Goal: Task Accomplishment & Management: Complete application form

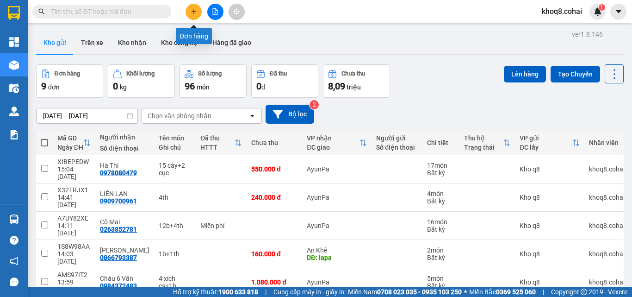
click at [193, 10] on icon "plus" at bounding box center [194, 11] width 6 height 6
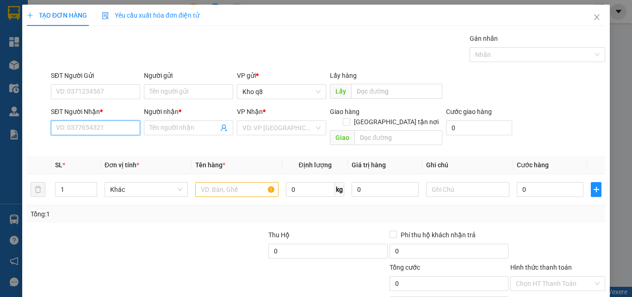
click at [73, 127] on input "SĐT Người Nhận *" at bounding box center [95, 127] width 89 height 15
type input "0986084111"
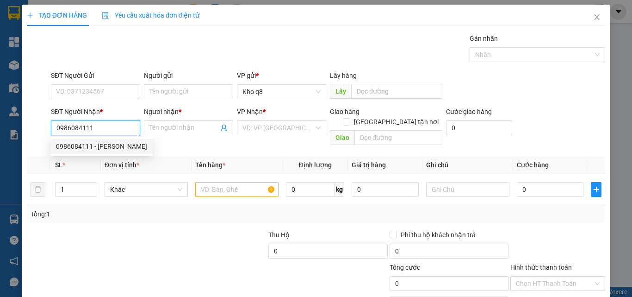
click at [66, 144] on div "0986084111 - [PERSON_NAME]" at bounding box center [101, 146] width 91 height 10
type input "[PERSON_NAME]"
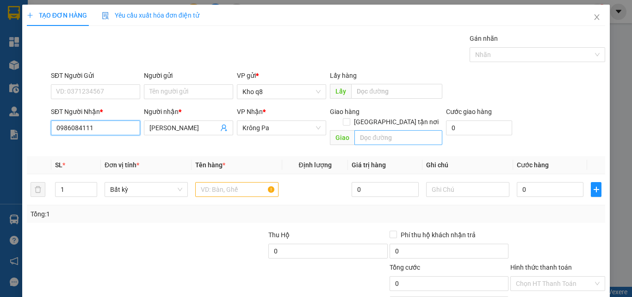
type input "0986084111"
click at [369, 130] on input "text" at bounding box center [398, 137] width 88 height 15
type input "d"
paste input "ô"
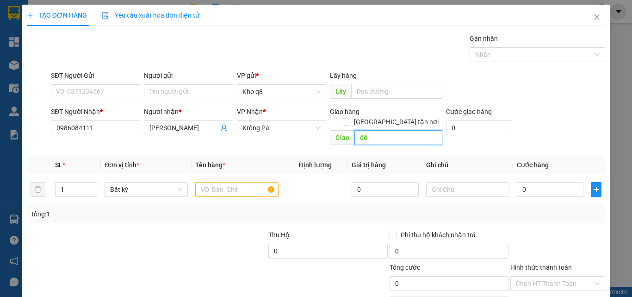
type input "ô"
type input "d"
paste input "đ"
paste input "ô"
paste input "ối"
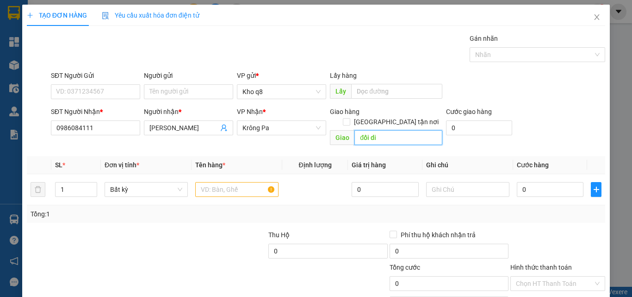
paste input "ê"
paste input "ện"
paste input "òa"
paste input "án"
type input "đối diện tòa án"
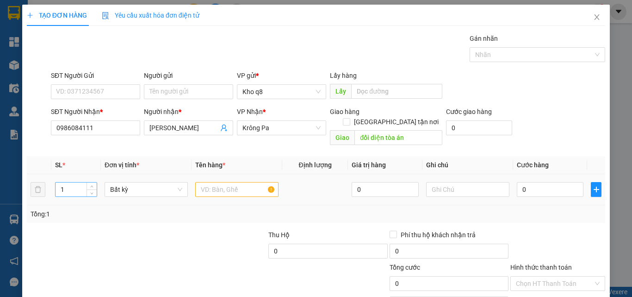
click at [68, 182] on input "1" at bounding box center [76, 189] width 41 height 14
type input "21"
click at [238, 182] on input "text" at bounding box center [236, 189] width 83 height 15
paste input "ô"
type input "21 xô"
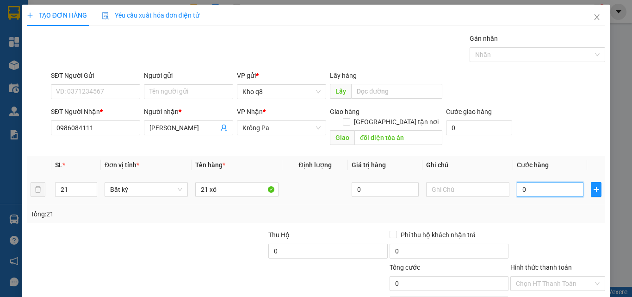
click at [539, 182] on input "0" at bounding box center [550, 189] width 67 height 15
type input "5"
type input "50"
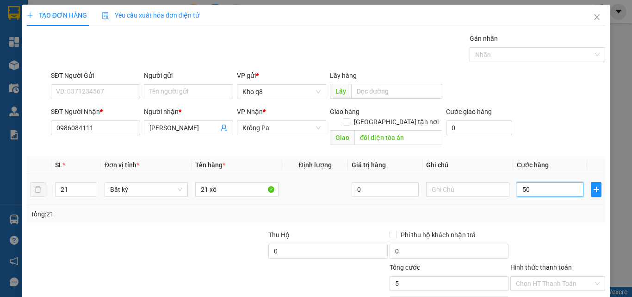
type input "50"
type input "501"
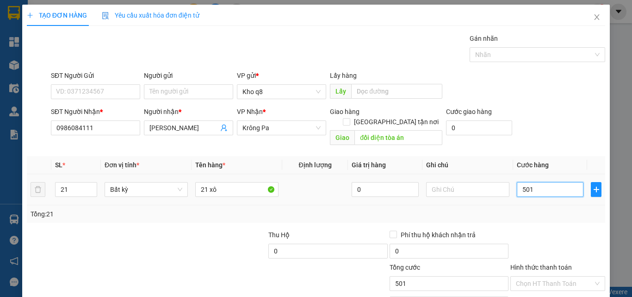
type input "5.010"
type input "50.105"
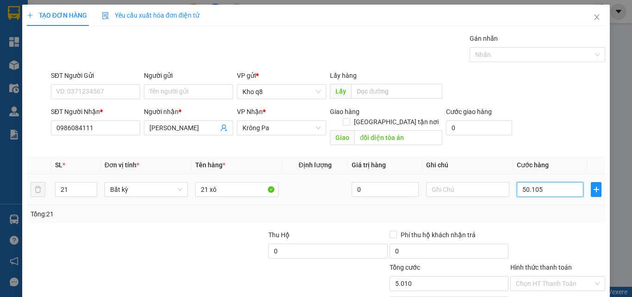
type input "50.105"
type input "501.050"
type input "50.050"
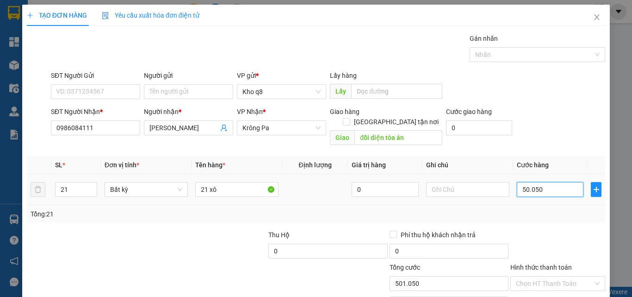
type input "50.050"
type input "5.050"
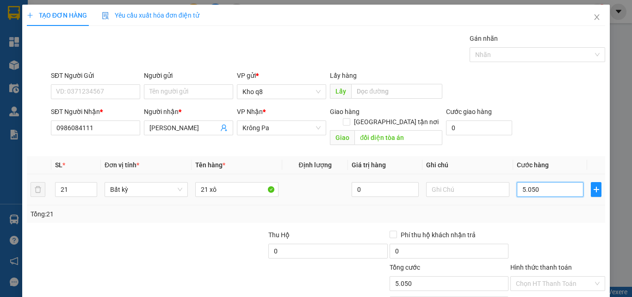
type input "050"
type input "50"
type input "05"
type input "5"
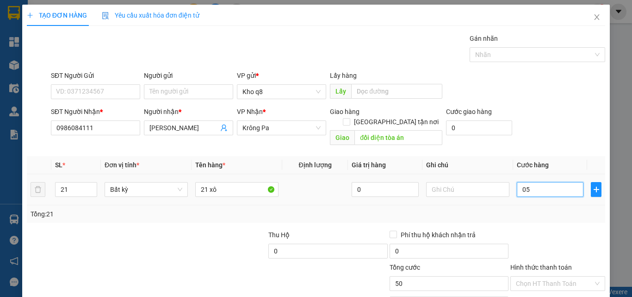
type input "5"
type input "0"
type input "01"
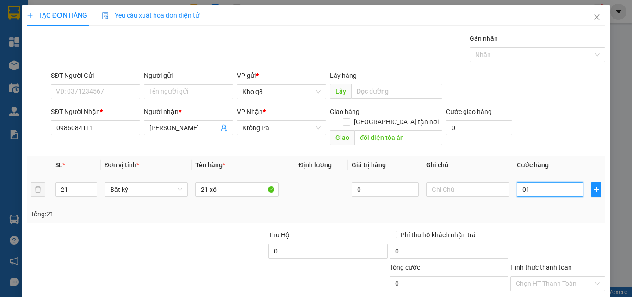
type input "1"
type input "010"
type input "10"
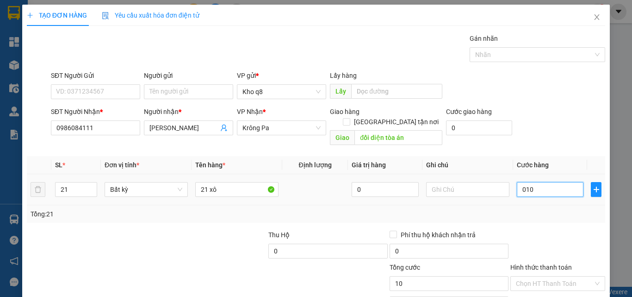
type input "0.105"
type input "105"
type input "01.050"
type input "1.050"
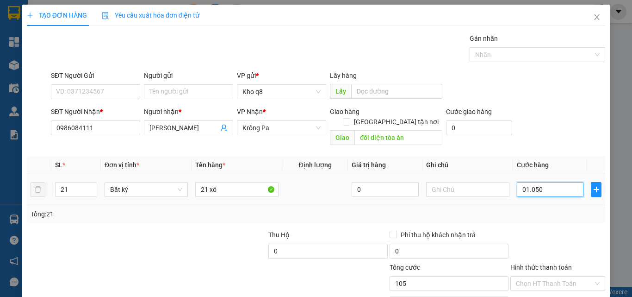
type input "1.050"
type input "1.050.000"
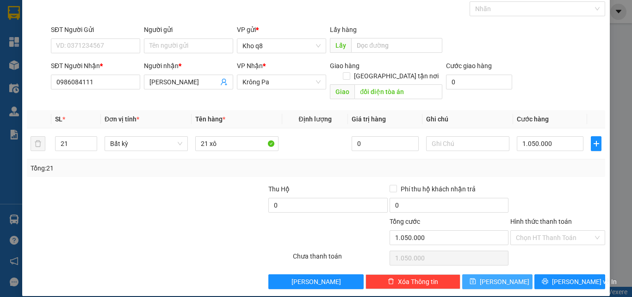
click at [494, 276] on span "[PERSON_NAME]" at bounding box center [505, 281] width 50 height 10
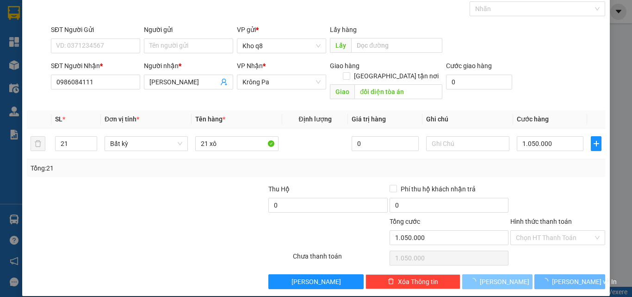
type input "1"
type input "0"
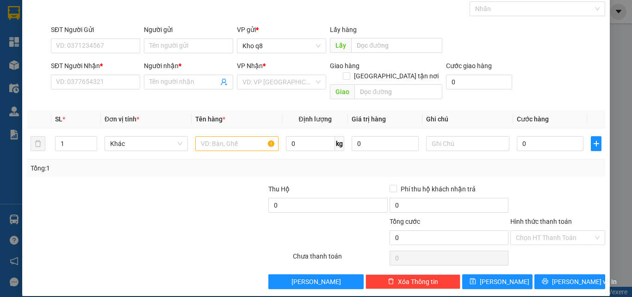
scroll to position [0, 0]
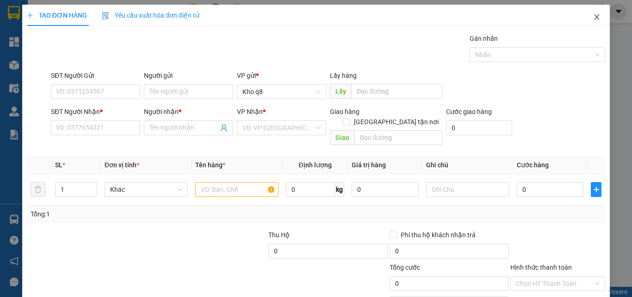
click at [593, 15] on icon "close" at bounding box center [596, 16] width 7 height 7
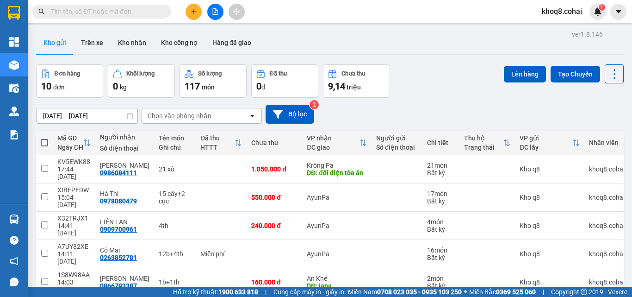
click at [87, 11] on input "text" at bounding box center [105, 11] width 109 height 10
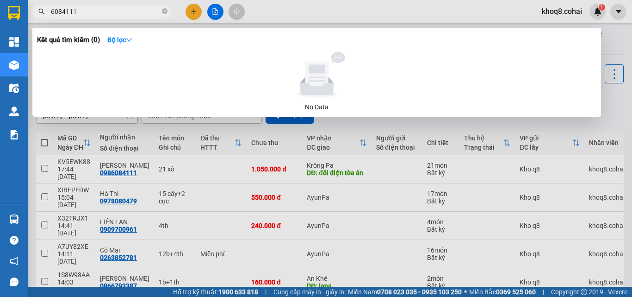
click at [88, 11] on input "6084111" at bounding box center [105, 11] width 109 height 10
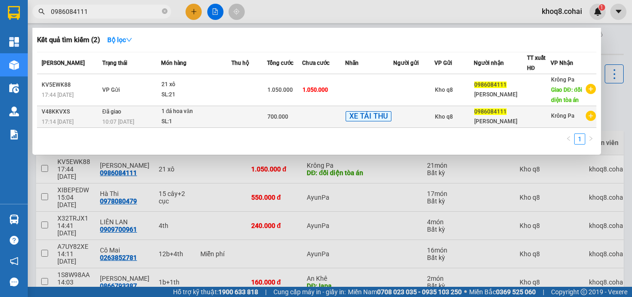
type input "0986084111"
click at [220, 121] on div "SL: 1" at bounding box center [195, 122] width 69 height 10
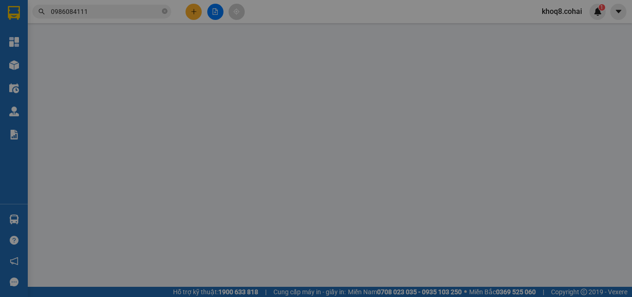
type input "0986084111"
type input "[PERSON_NAME]"
type input "0"
type input "700.000"
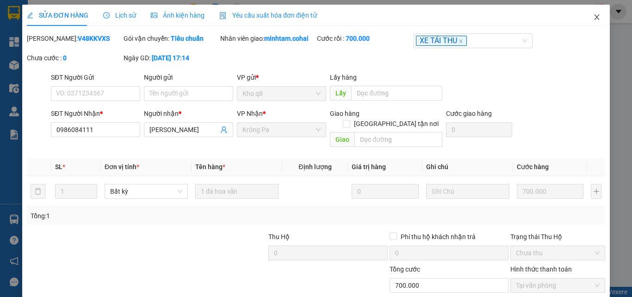
click at [595, 16] on icon "close" at bounding box center [597, 17] width 5 height 6
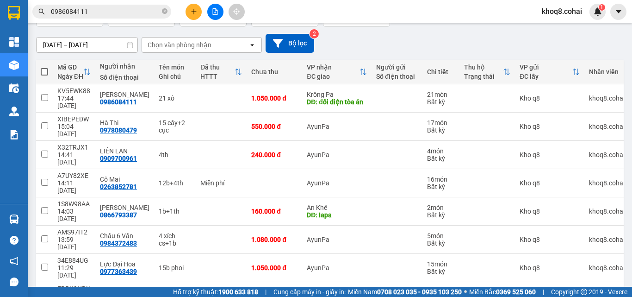
scroll to position [69, 0]
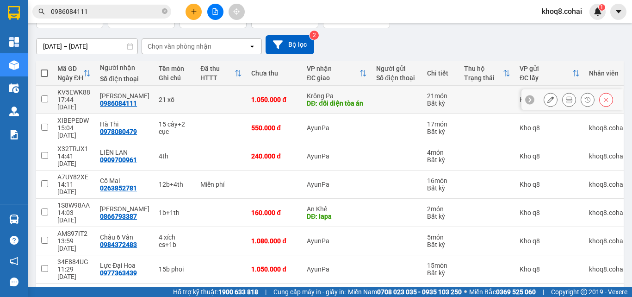
click at [547, 96] on icon at bounding box center [550, 99] width 6 height 6
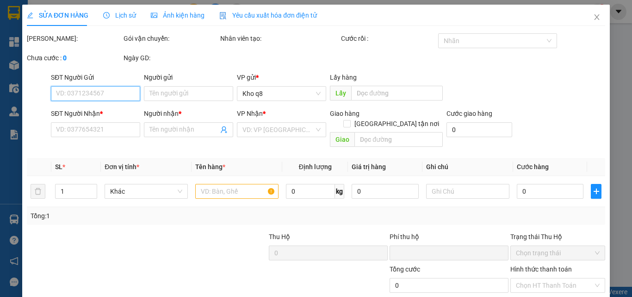
type input "0986084111"
type input "[PERSON_NAME]"
type input "đối diện tòa án"
type input "0"
type input "1.050.000"
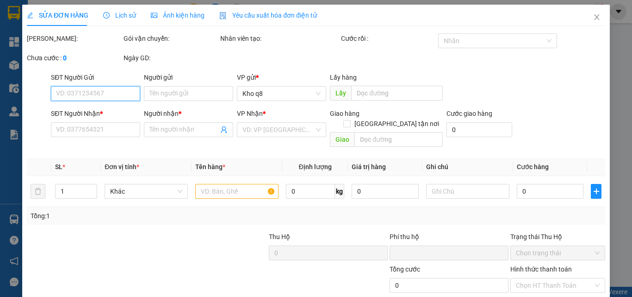
type input "1.050.000"
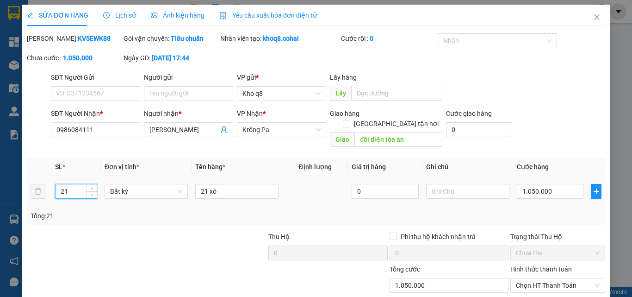
click at [73, 184] on input "21" at bounding box center [76, 191] width 41 height 14
type input "23"
click at [204, 184] on input "21 xô" at bounding box center [236, 191] width 83 height 15
type input "23 xô"
click at [524, 184] on input "1.050.000" at bounding box center [550, 191] width 67 height 15
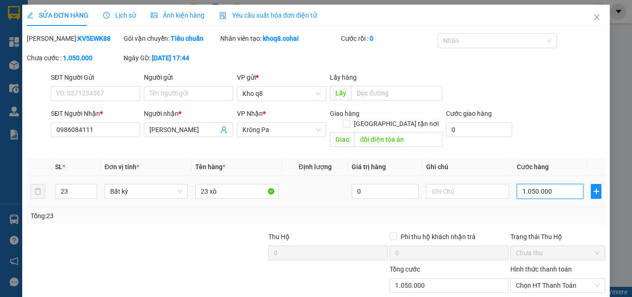
click at [559, 184] on input "1.050.000" at bounding box center [550, 191] width 67 height 15
type input "0"
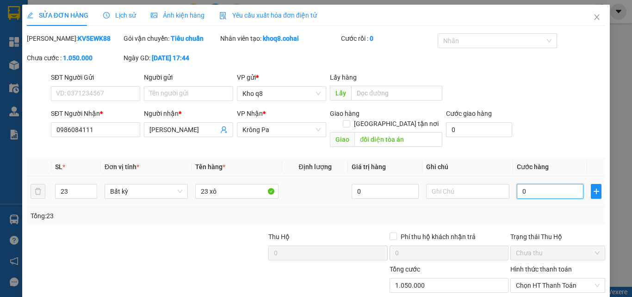
type input "0"
type input "01"
type input "1"
type input "011"
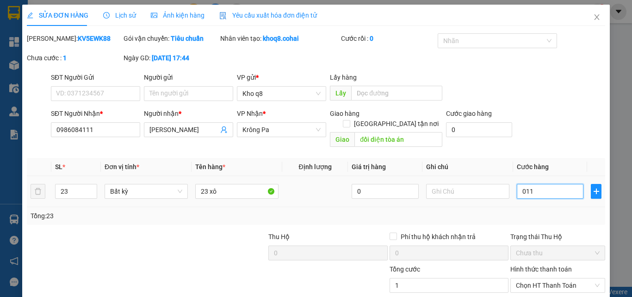
type input "11"
type input "0.115"
type input "115"
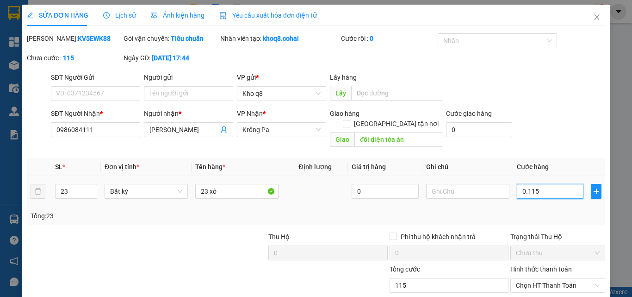
type input "01.150"
type input "1.150"
type input "01.150"
type input "1.150.000"
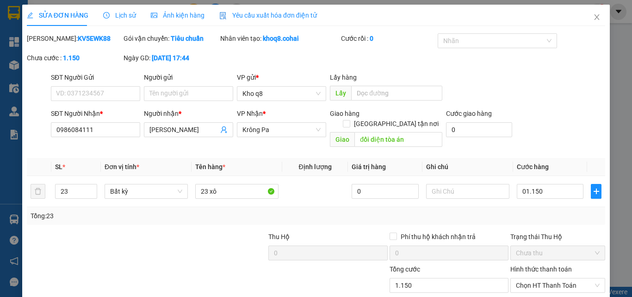
type input "1.150.000"
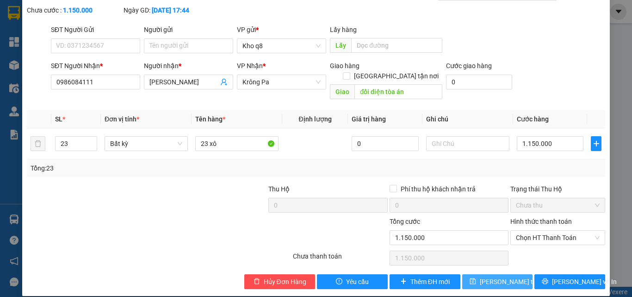
click at [491, 276] on span "[PERSON_NAME] thay đổi" at bounding box center [517, 281] width 74 height 10
